Goal: Task Accomplishment & Management: Manage account settings

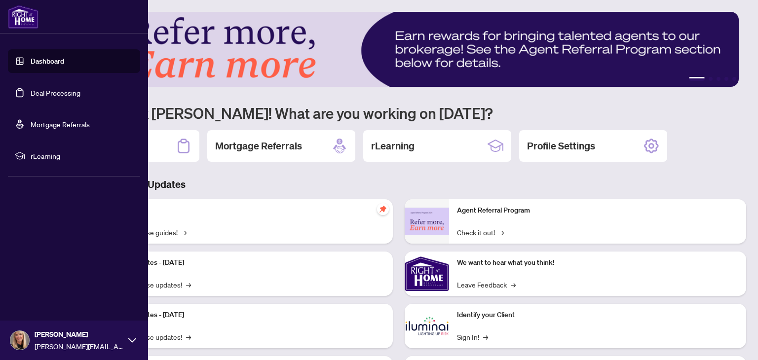
click at [41, 91] on link "Deal Processing" at bounding box center [56, 92] width 50 height 9
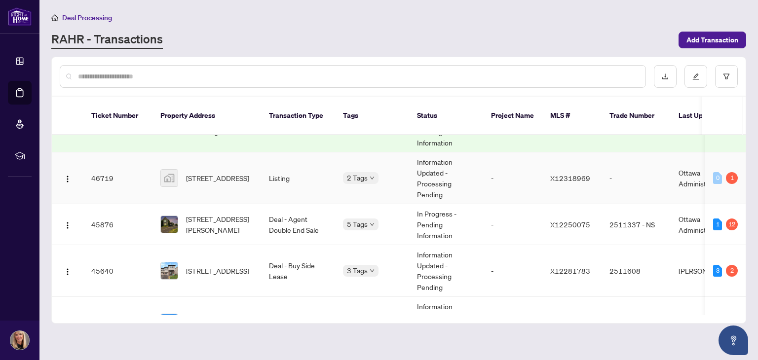
scroll to position [49, 0]
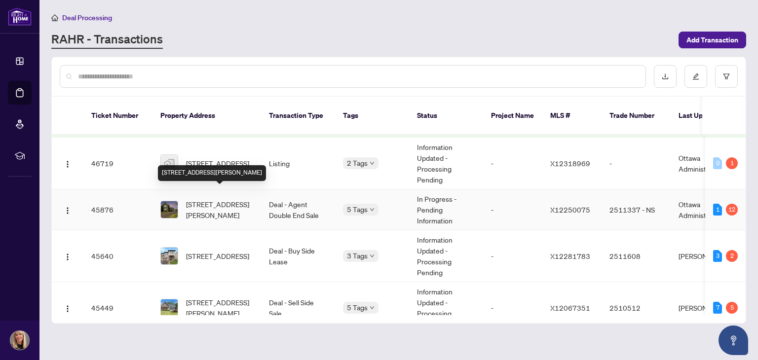
click at [205, 199] on span "[STREET_ADDRESS][PERSON_NAME]" at bounding box center [219, 210] width 67 height 22
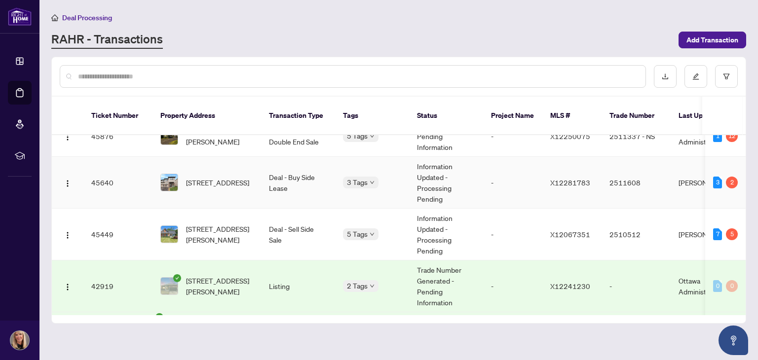
scroll to position [148, 0]
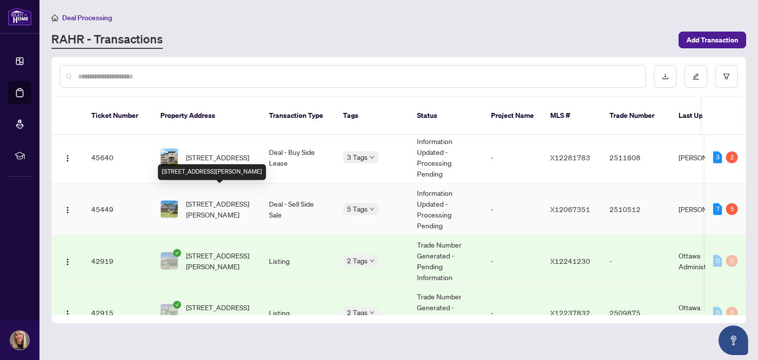
click at [209, 199] on span "[STREET_ADDRESS][PERSON_NAME]" at bounding box center [219, 209] width 67 height 22
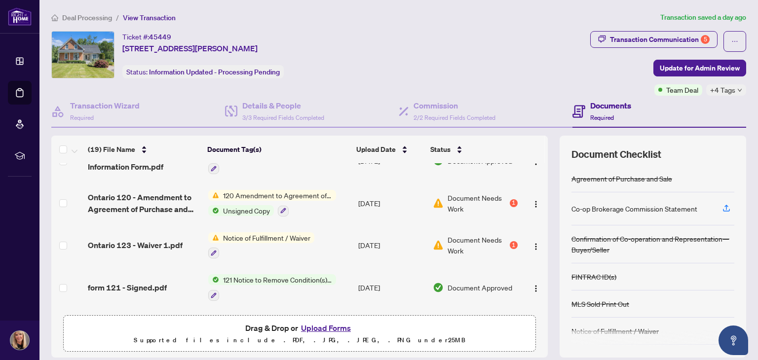
scroll to position [278, 0]
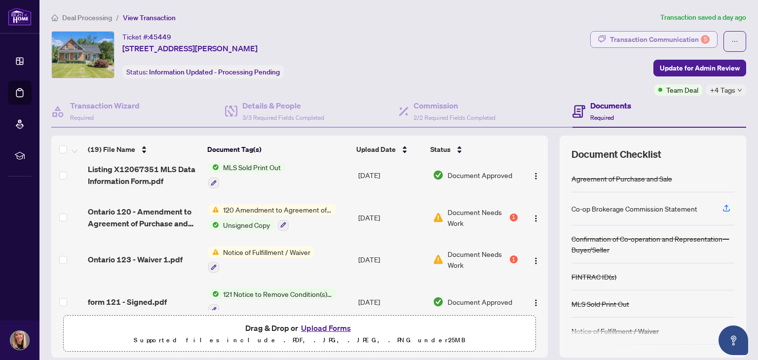
click at [660, 39] on div "Transaction Communication 5" at bounding box center [660, 40] width 100 height 16
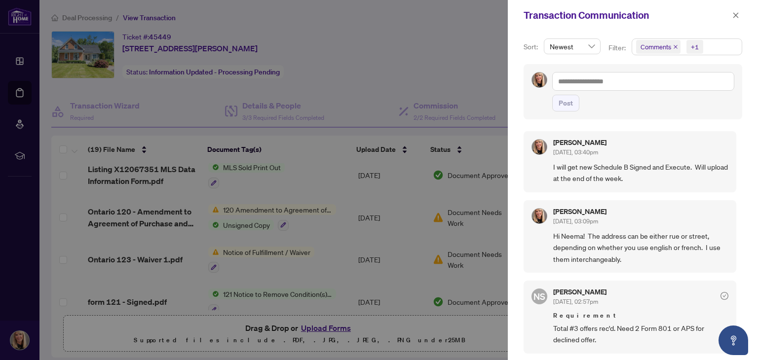
click at [351, 93] on div at bounding box center [379, 180] width 758 height 360
click at [740, 16] on button "button" at bounding box center [735, 15] width 13 height 12
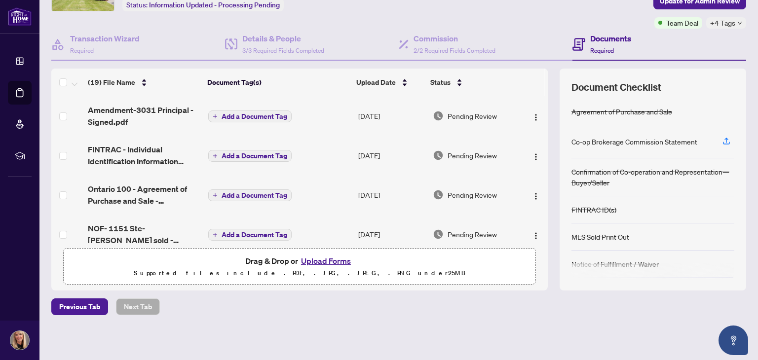
scroll to position [0, 0]
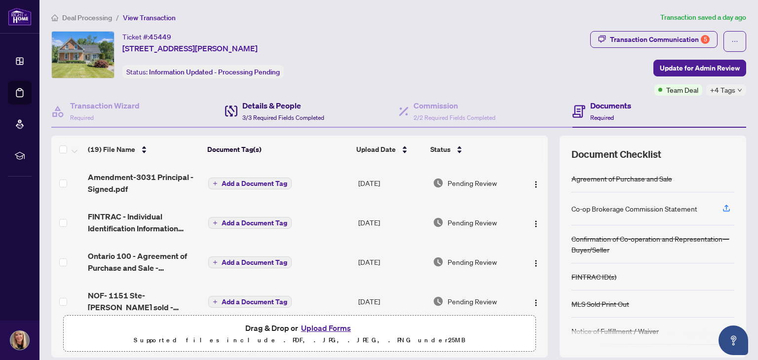
click at [281, 114] on span "3/3 Required Fields Completed" at bounding box center [283, 117] width 82 height 7
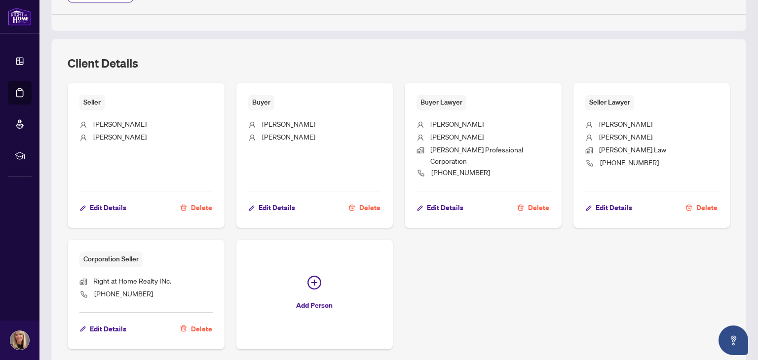
scroll to position [592, 0]
click at [104, 320] on span "Edit Details" at bounding box center [108, 328] width 36 height 16
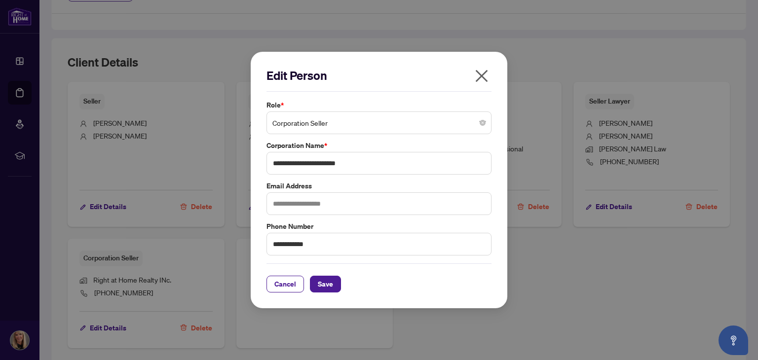
click at [485, 76] on icon "close" at bounding box center [481, 76] width 16 height 16
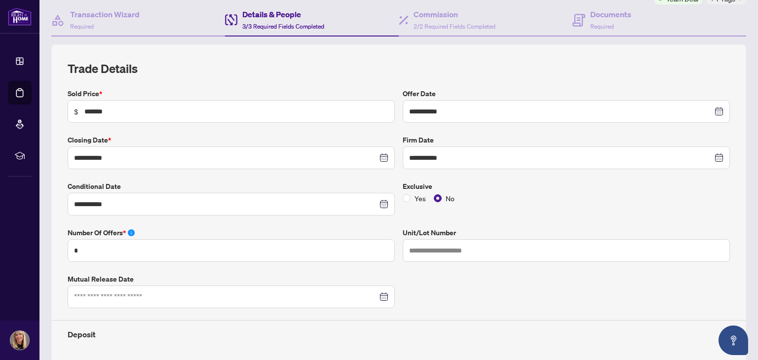
scroll to position [0, 0]
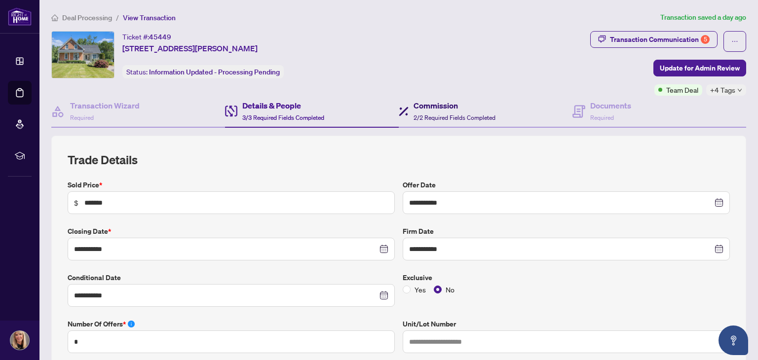
click at [440, 100] on h4 "Commission" at bounding box center [454, 106] width 82 height 12
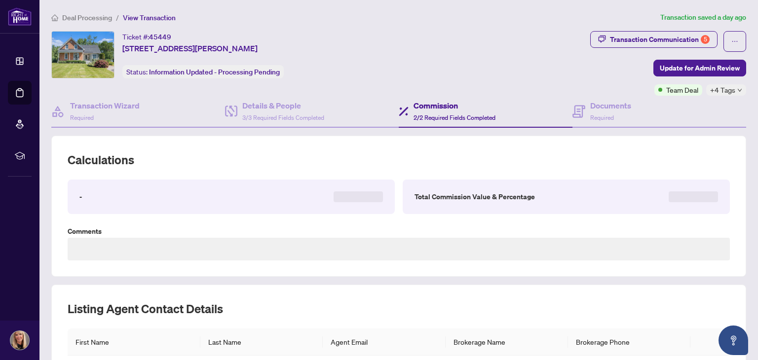
type textarea "**********"
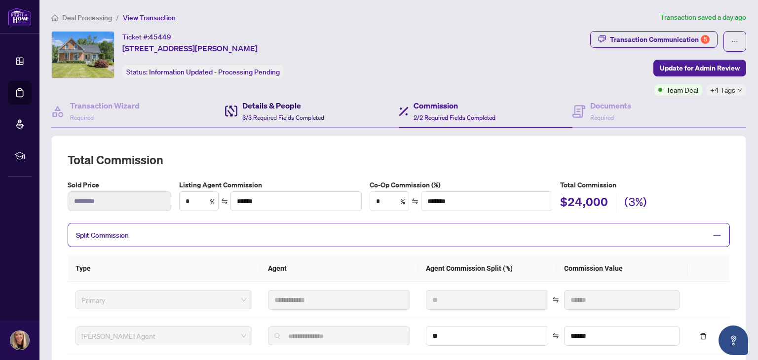
click at [271, 105] on h4 "Details & People" at bounding box center [283, 106] width 82 height 12
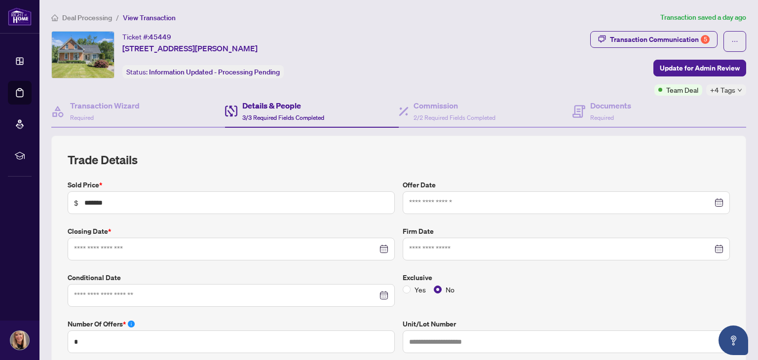
type input "**********"
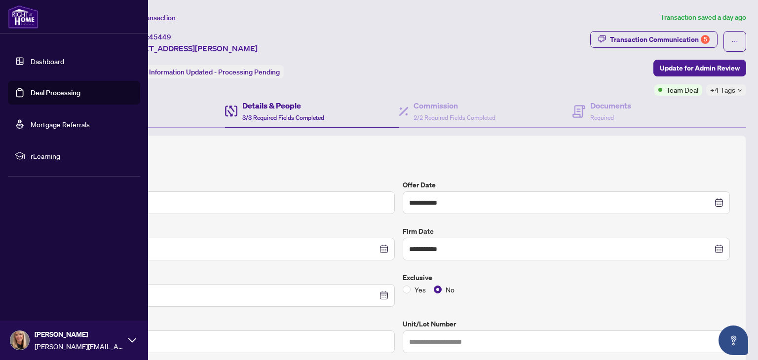
click at [31, 96] on link "Deal Processing" at bounding box center [56, 92] width 50 height 9
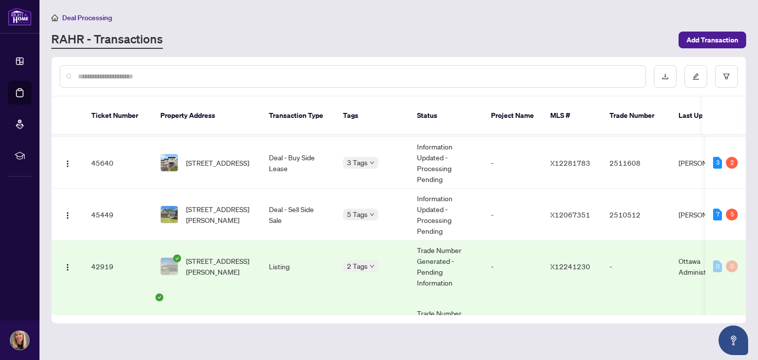
scroll to position [148, 0]
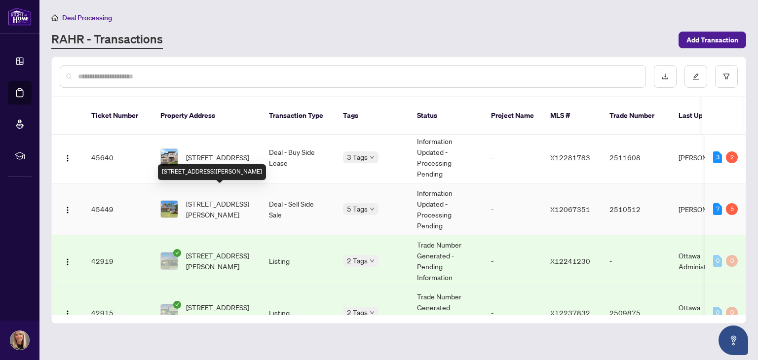
click at [225, 202] on span "[STREET_ADDRESS][PERSON_NAME]" at bounding box center [219, 209] width 67 height 22
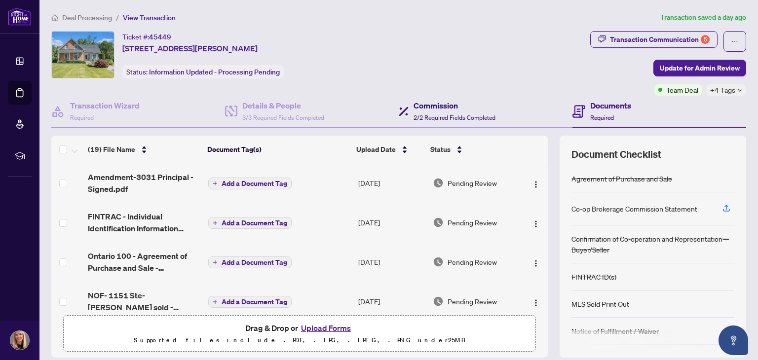
drag, startPoint x: 425, startPoint y: 104, endPoint x: 420, endPoint y: 126, distance: 23.2
click at [425, 104] on h4 "Commission" at bounding box center [454, 106] width 82 height 12
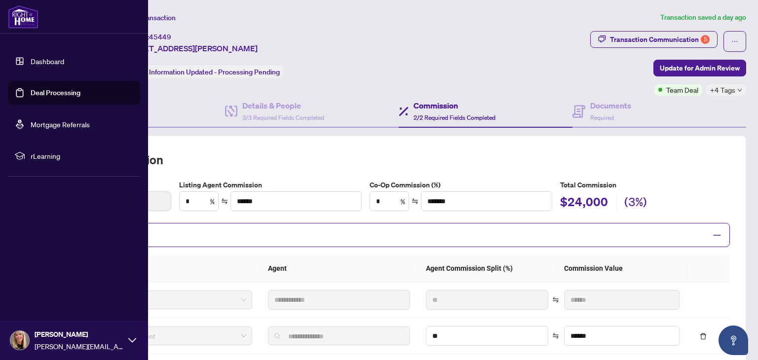
click at [31, 90] on link "Deal Processing" at bounding box center [56, 92] width 50 height 9
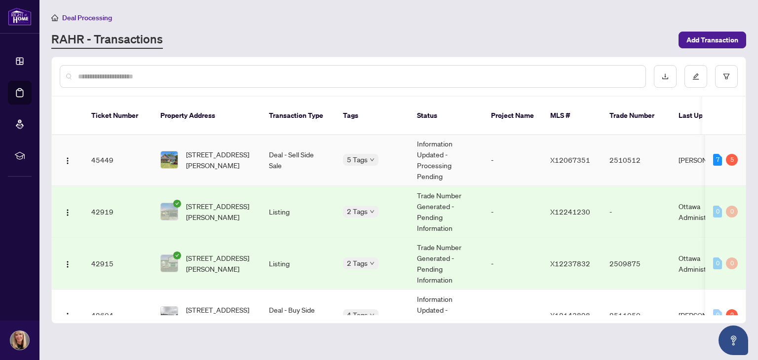
scroll to position [296, 0]
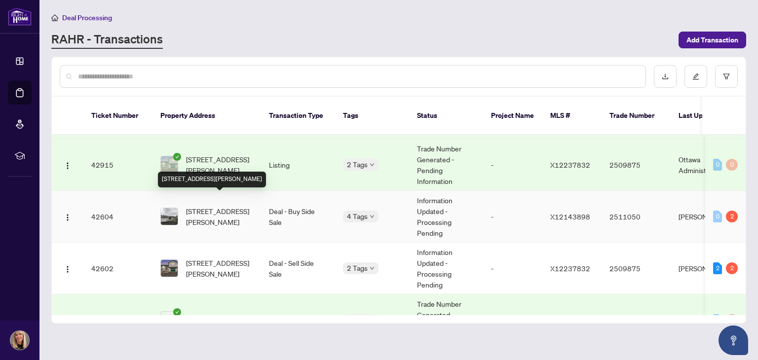
click at [214, 206] on span "[STREET_ADDRESS][PERSON_NAME]" at bounding box center [219, 217] width 67 height 22
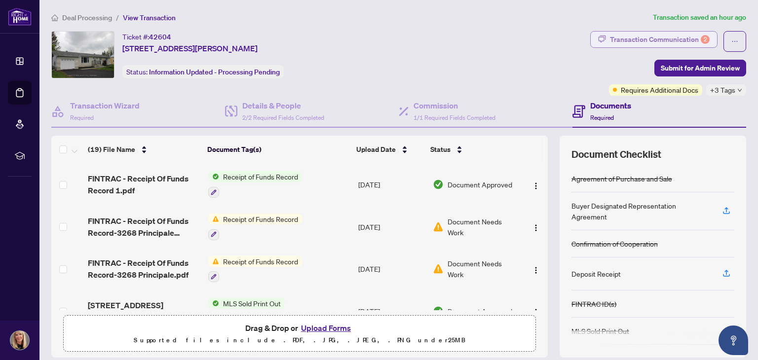
click at [634, 33] on div "Transaction Communication 2" at bounding box center [660, 40] width 100 height 16
type textarea "**********"
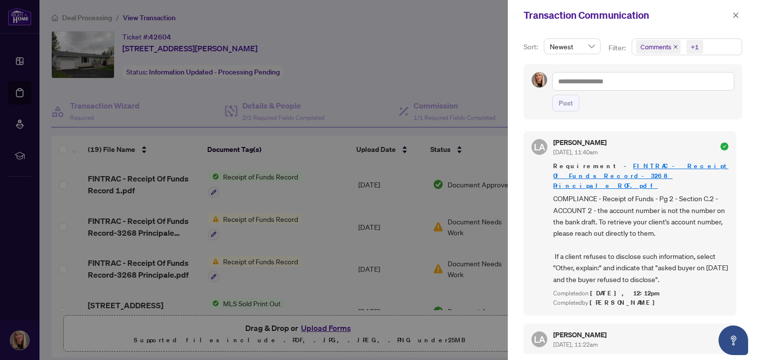
click at [458, 58] on div at bounding box center [379, 180] width 758 height 360
click at [734, 12] on icon "close" at bounding box center [735, 15] width 7 height 7
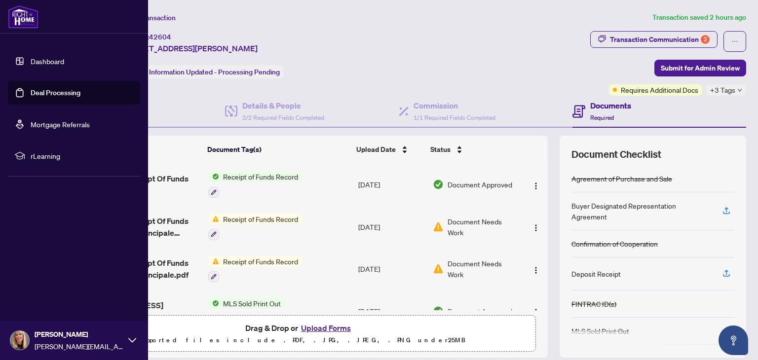
click at [31, 94] on link "Deal Processing" at bounding box center [56, 92] width 50 height 9
